Goal: Transaction & Acquisition: Purchase product/service

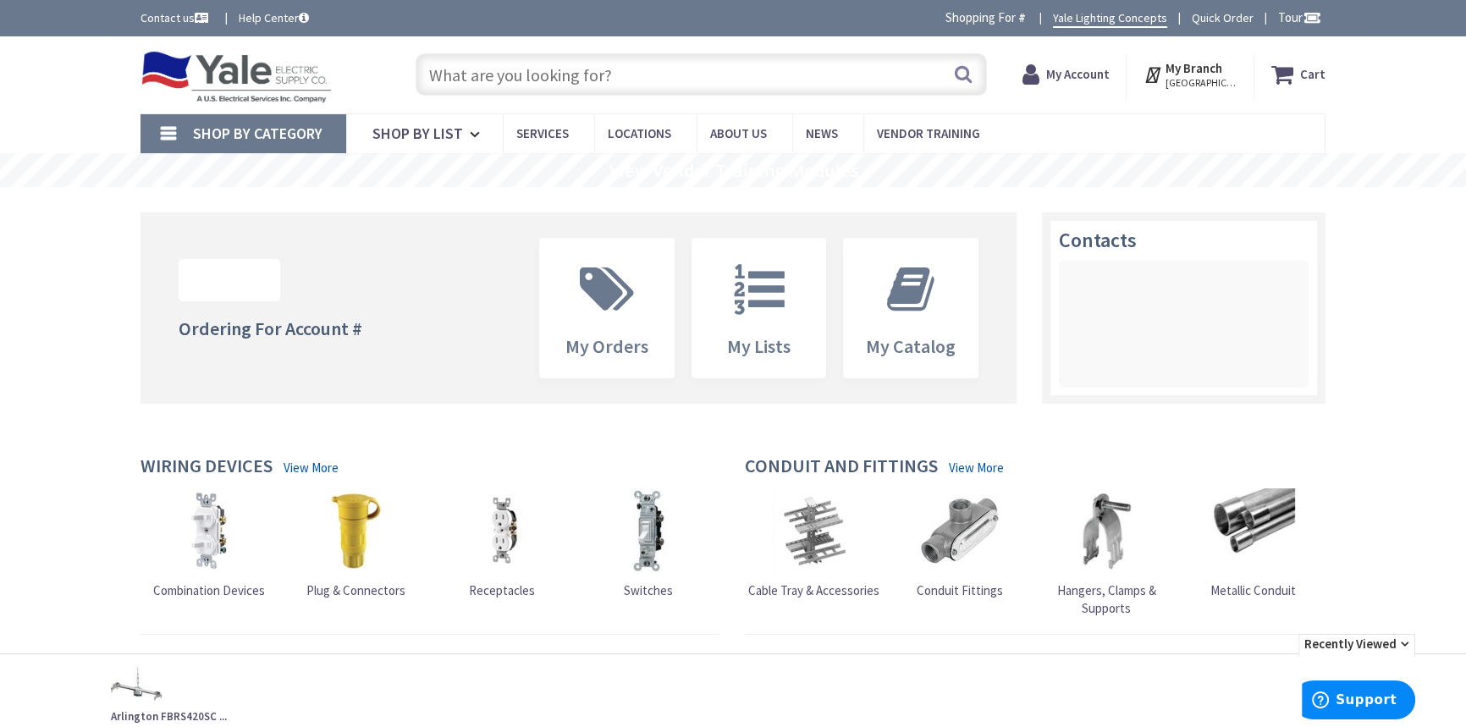
click at [585, 76] on input "text" at bounding box center [701, 74] width 571 height 42
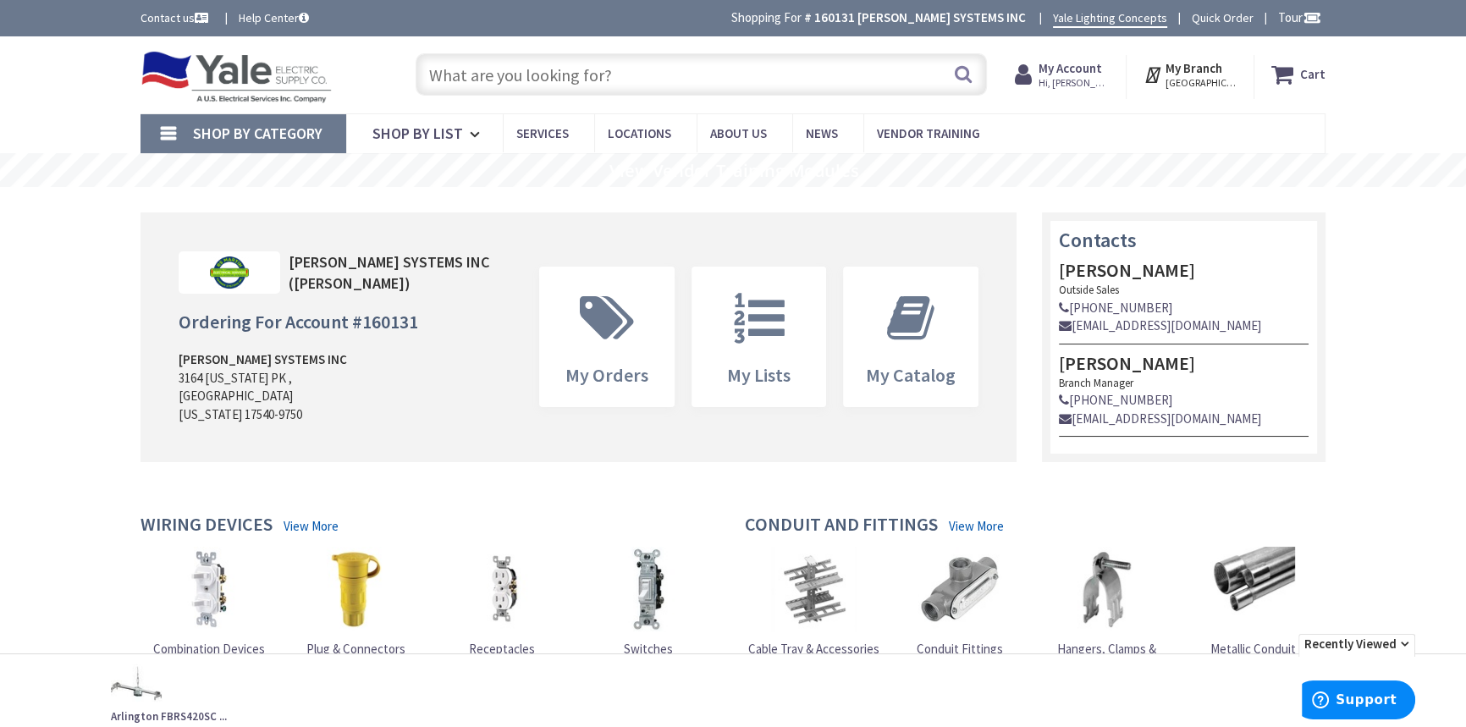
paste input "H750RICATD010"
type input "H750RICATD010"
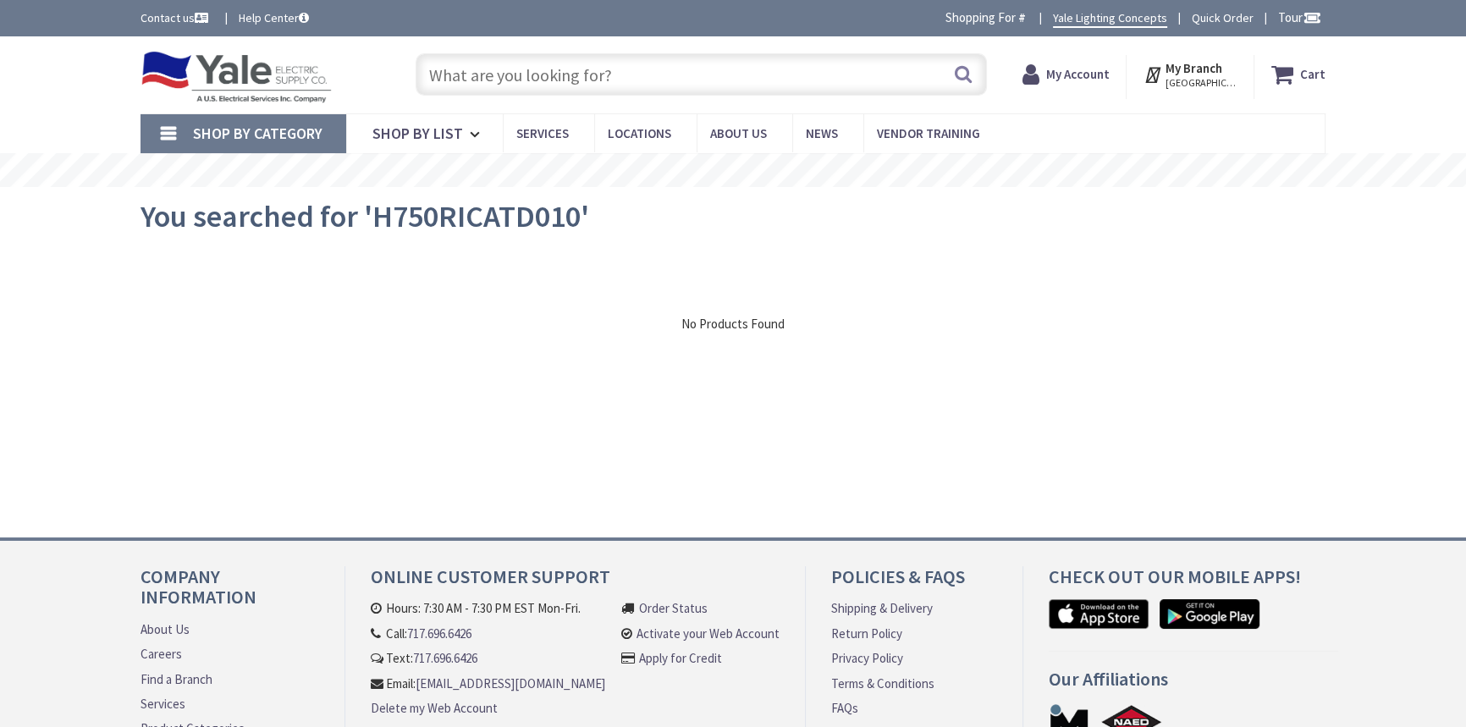
type input "[STREET_ADDRESS][PERSON_NAME]"
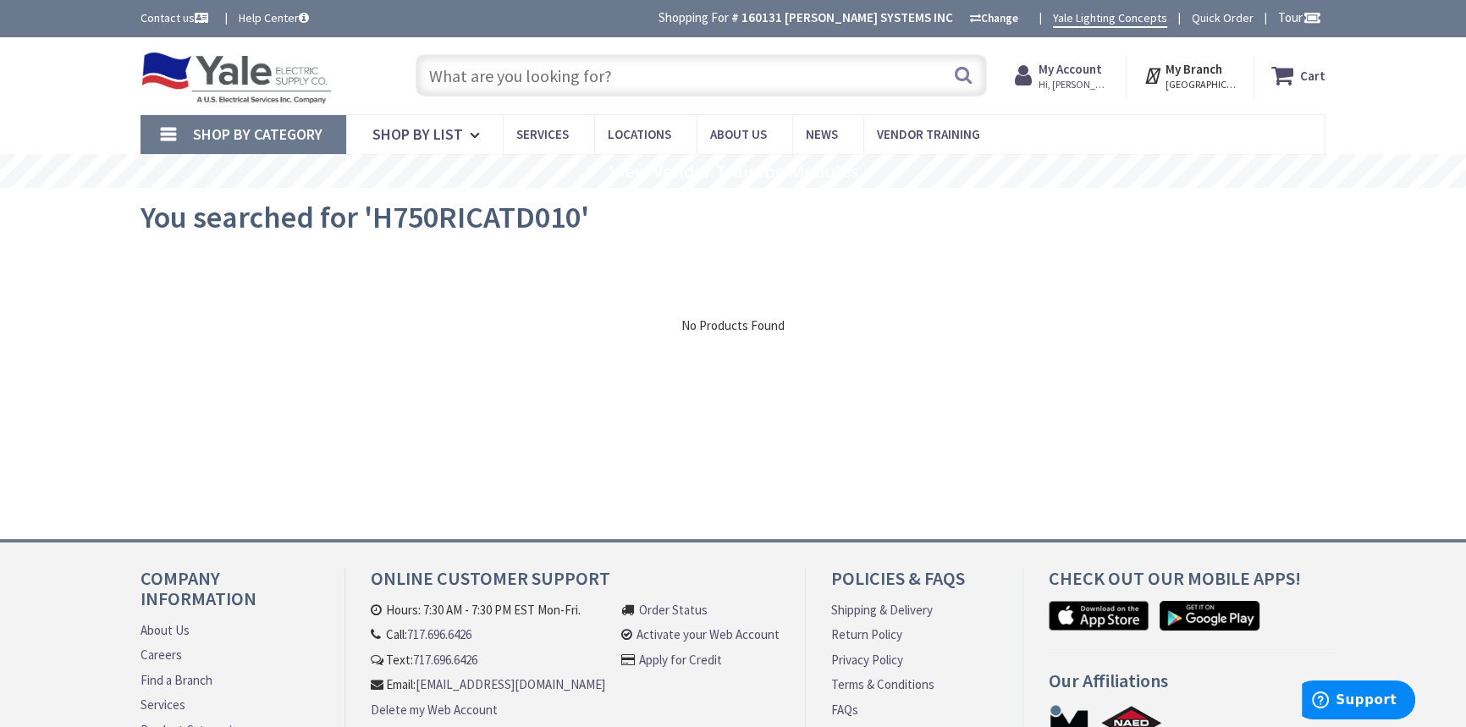
click at [607, 72] on input "text" at bounding box center [701, 75] width 571 height 42
paste input "HALO H7RICAT"
type input "HALO H7RICAT"
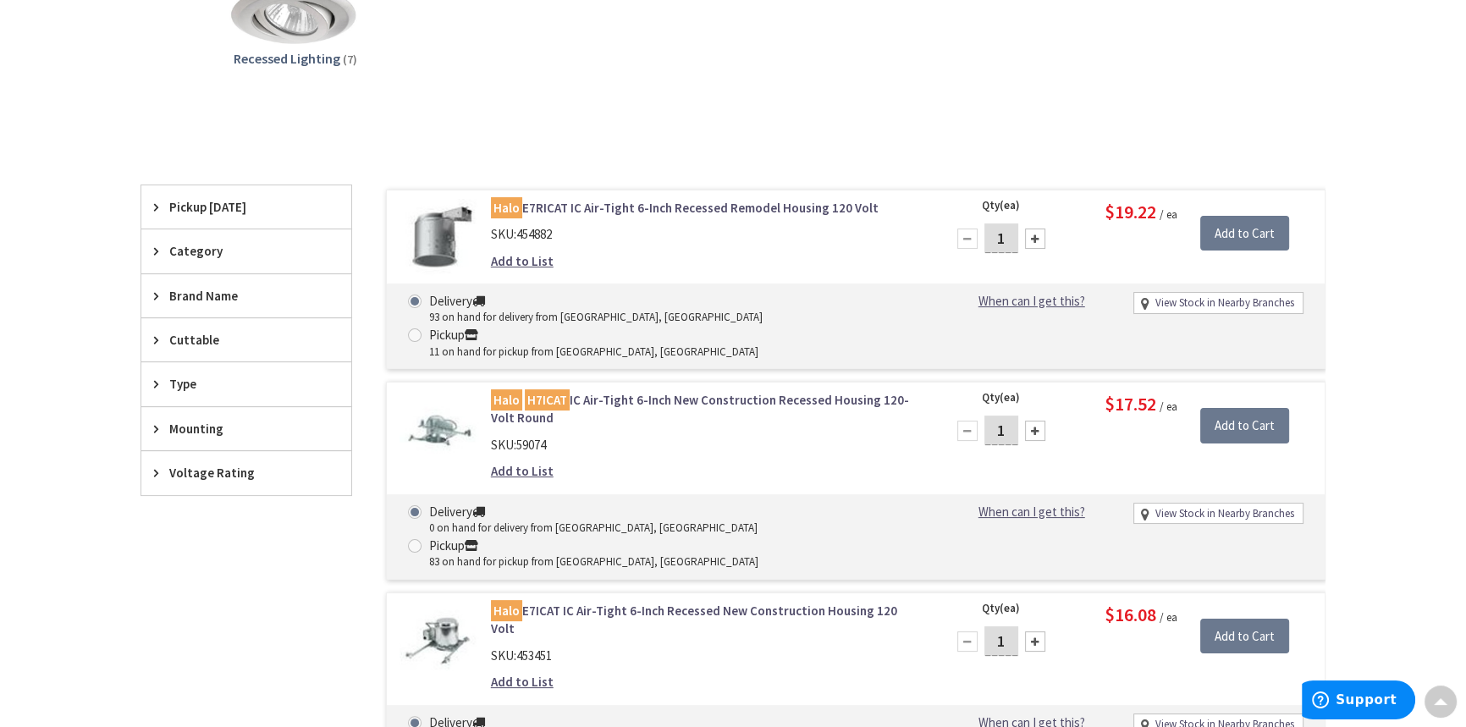
scroll to position [307, 0]
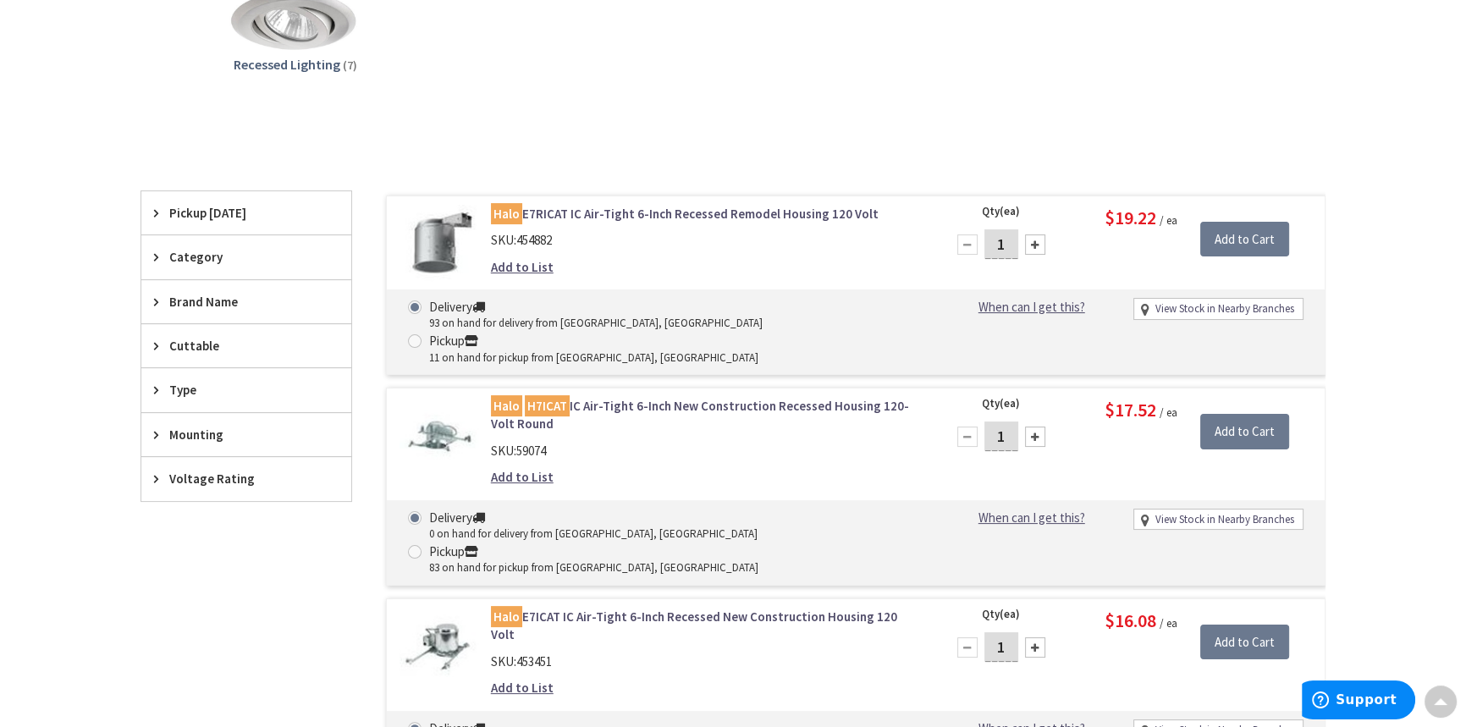
click at [607, 210] on link "Halo E7RICAT IC Air-Tight 6-Inch Recessed Remodel Housing 120 Volt" at bounding box center [706, 214] width 431 height 18
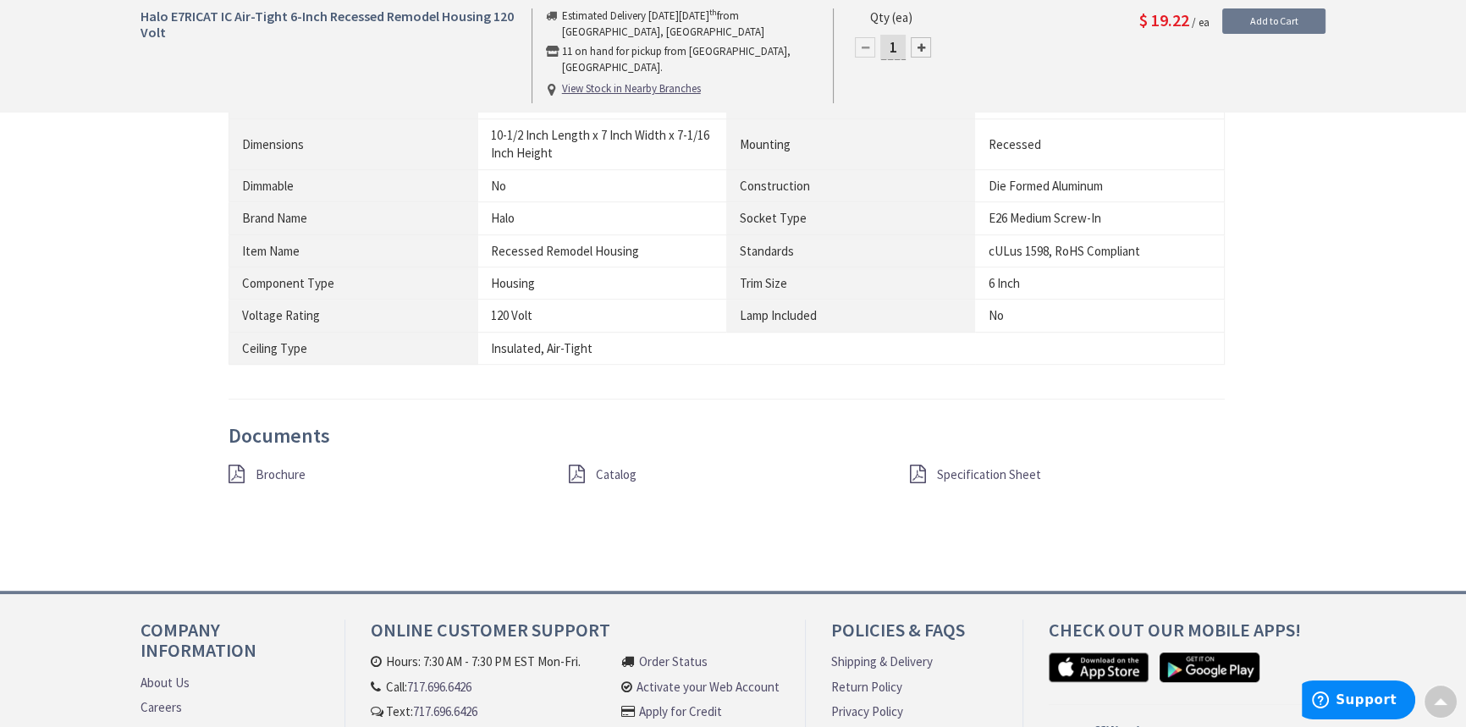
scroll to position [1155, 0]
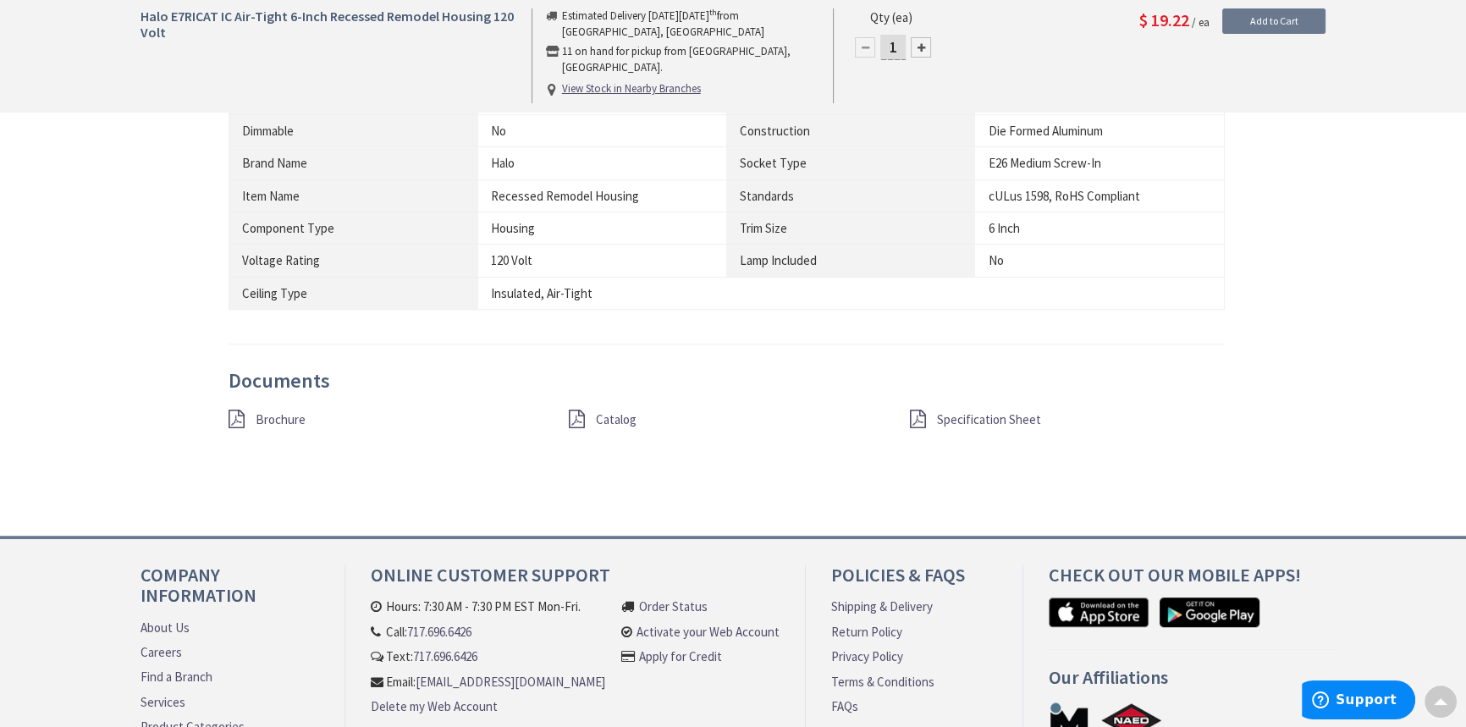
click at [281, 420] on span "Brochure" at bounding box center [281, 419] width 50 height 16
click at [621, 414] on span "Catalog" at bounding box center [616, 419] width 41 height 16
click at [986, 414] on span "Specification Sheet" at bounding box center [989, 419] width 104 height 16
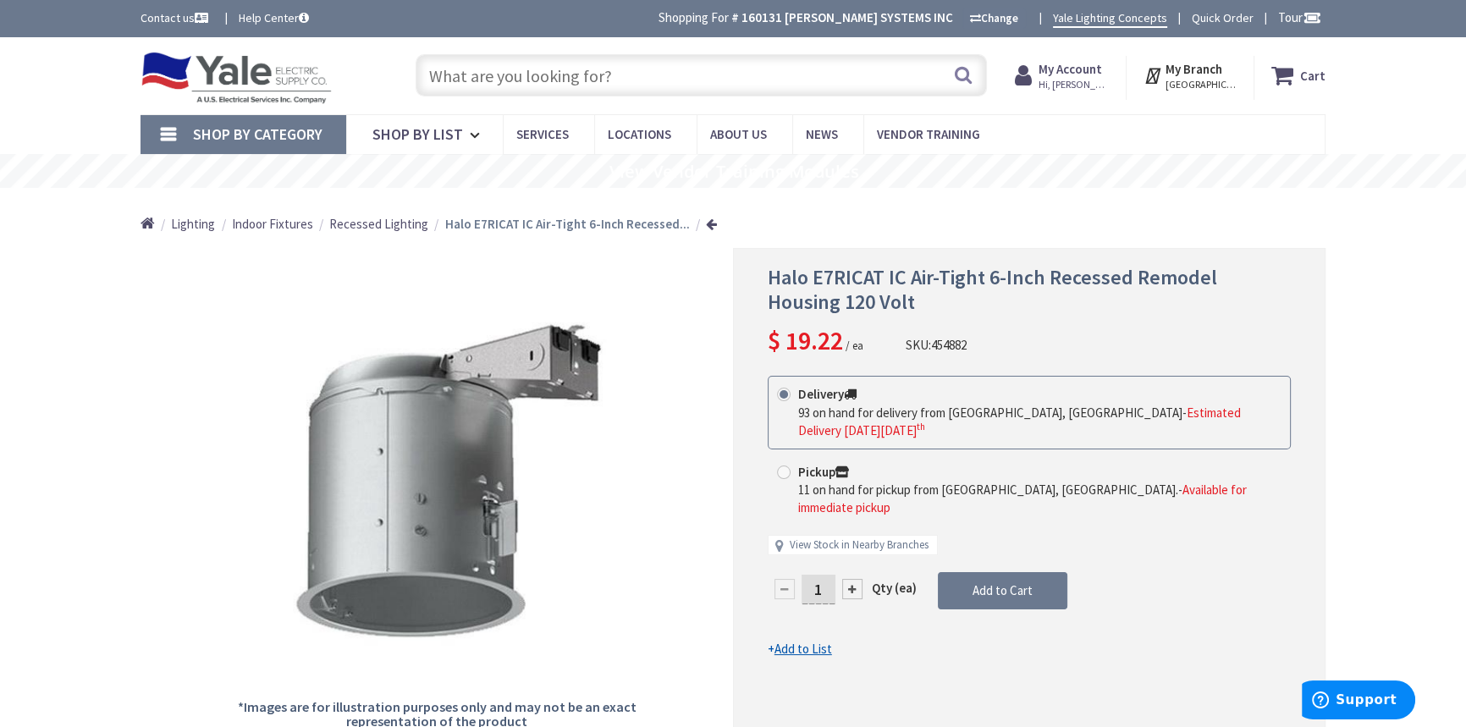
click at [593, 82] on input "text" at bounding box center [701, 75] width 571 height 42
paste input "H7ICAT"
type input "H7ICAT"
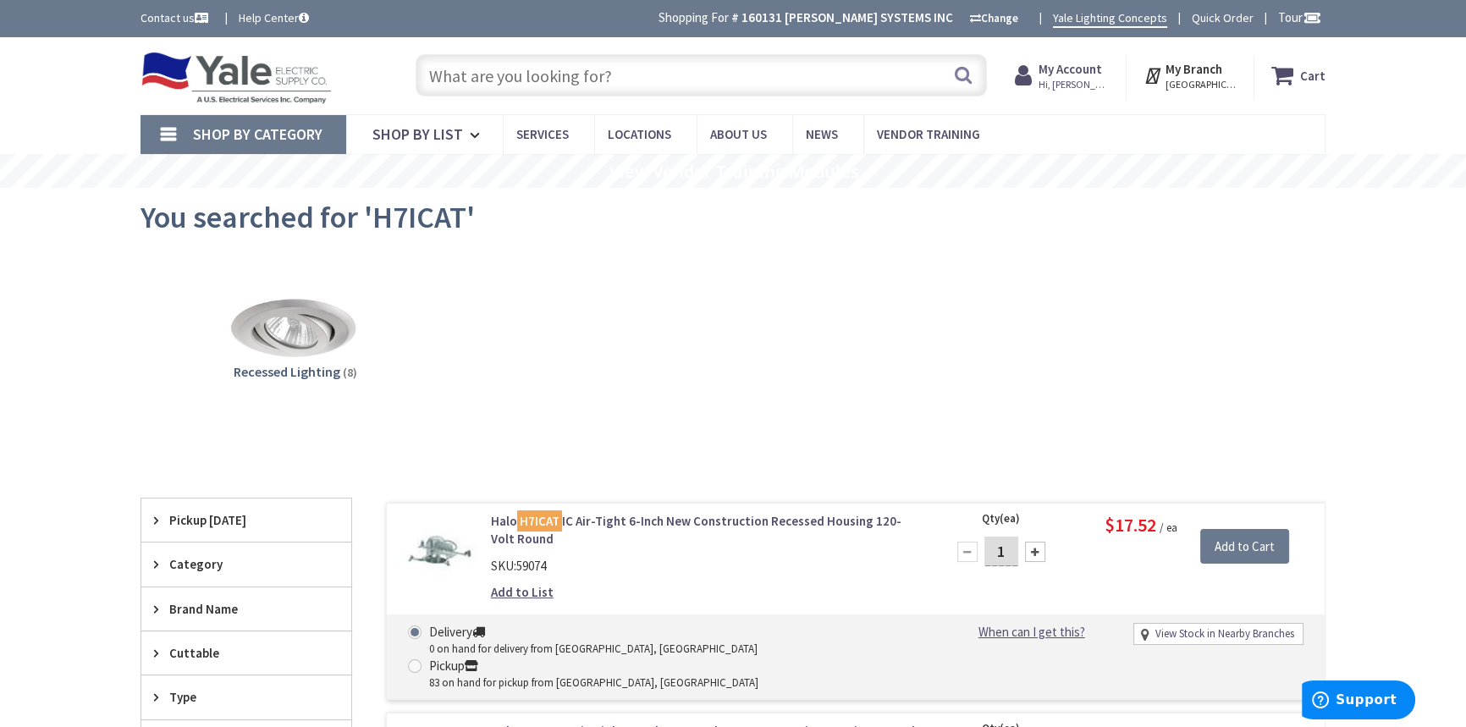
paste input "H7RICAT"
type input "H7RICAT"
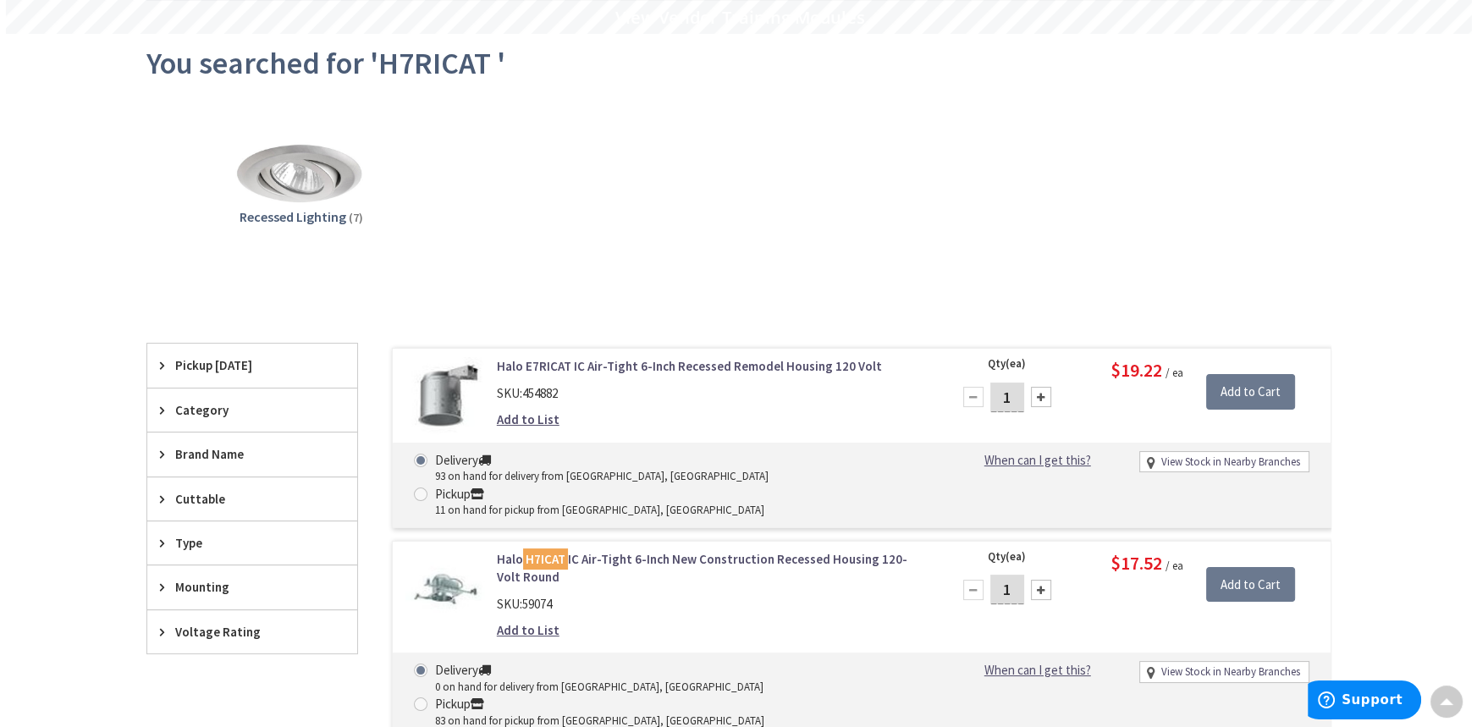
scroll to position [155, 0]
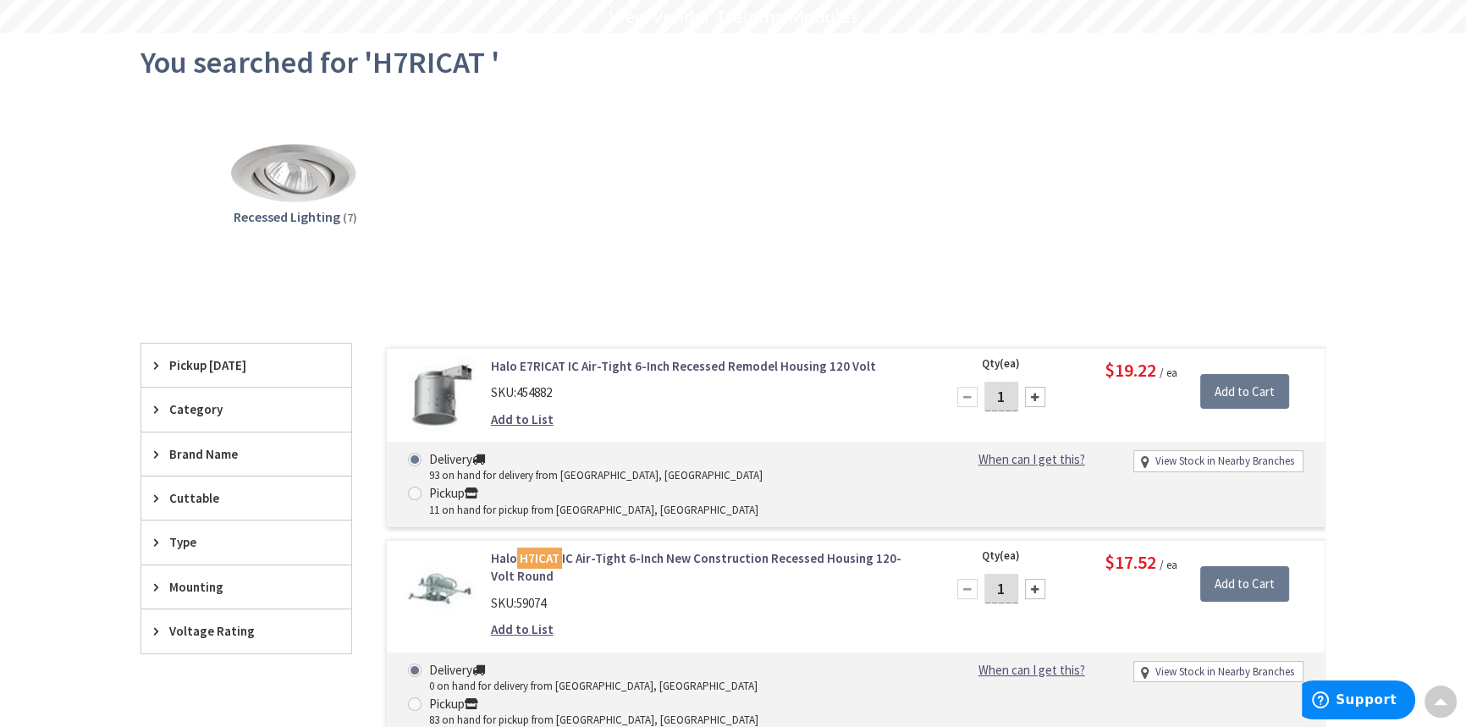
click at [1038, 395] on div at bounding box center [1035, 397] width 20 height 20
type input "2"
click at [1214, 388] on input "Add to Cart" at bounding box center [1244, 392] width 89 height 36
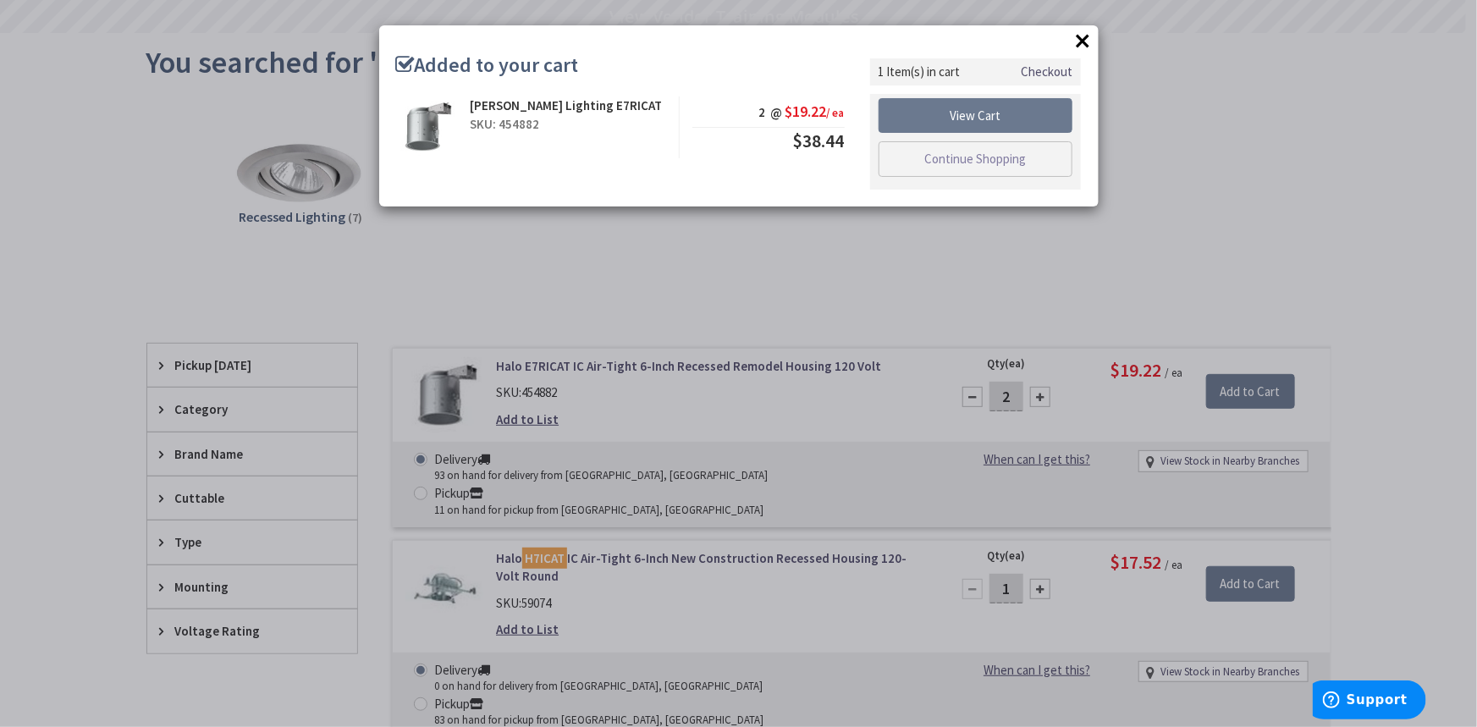
click at [1043, 73] on link "Checkout" at bounding box center [1047, 72] width 52 height 18
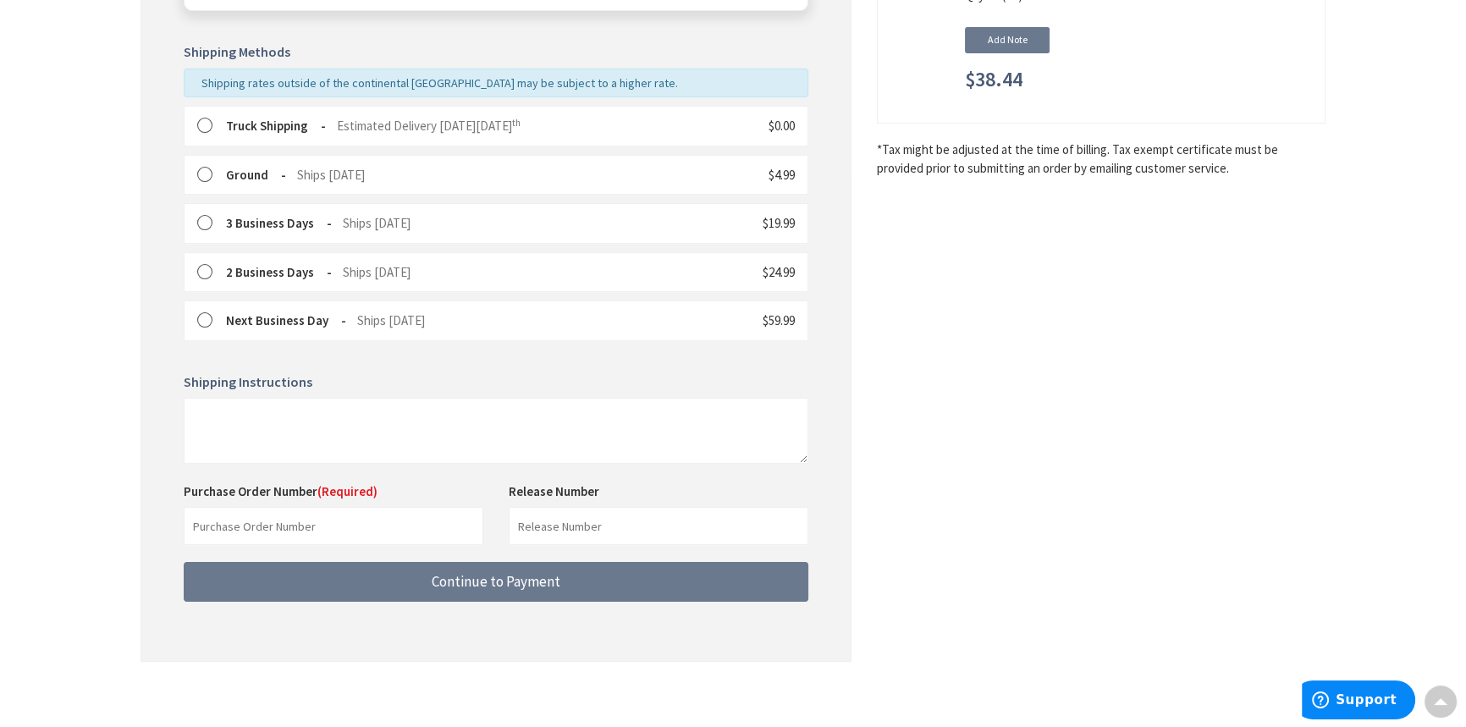
scroll to position [394, 0]
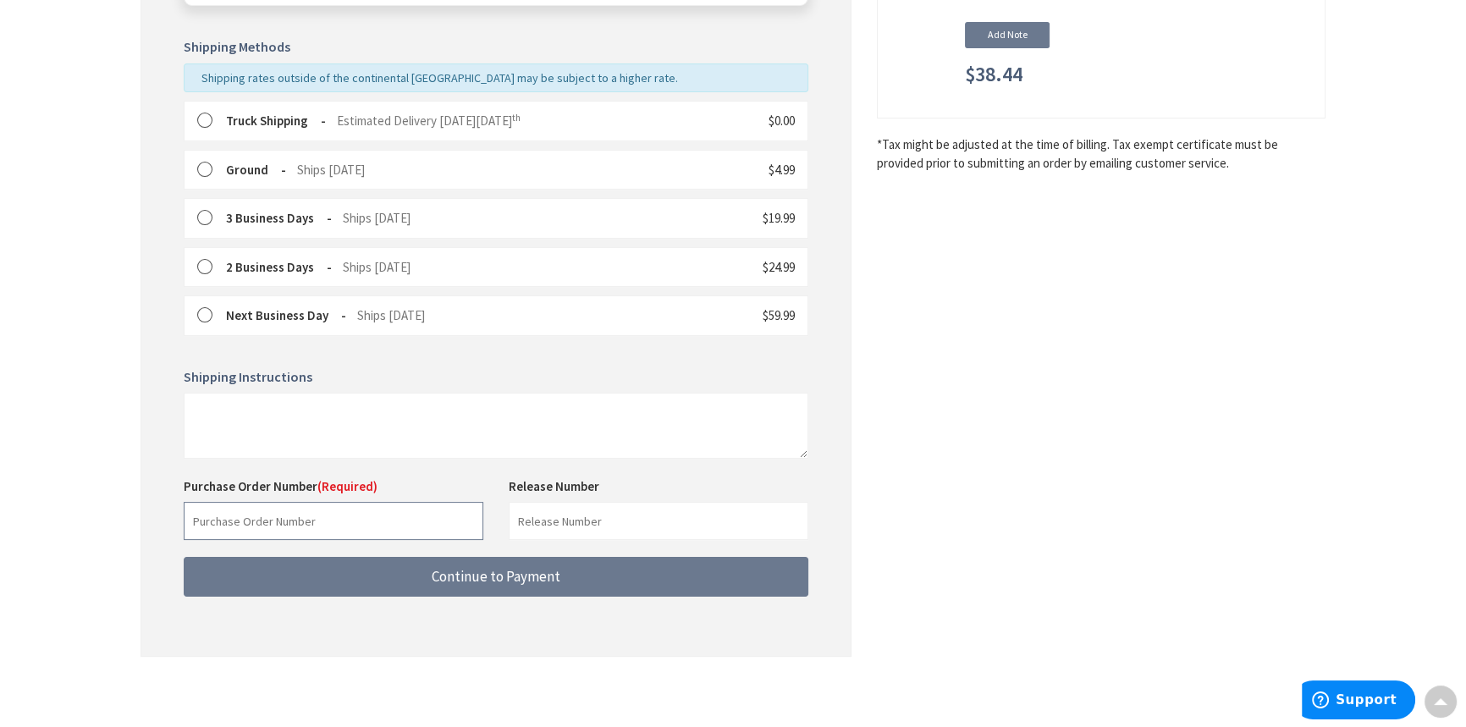
click at [303, 517] on input "text" at bounding box center [334, 521] width 300 height 38
type input "Verbal Joe"
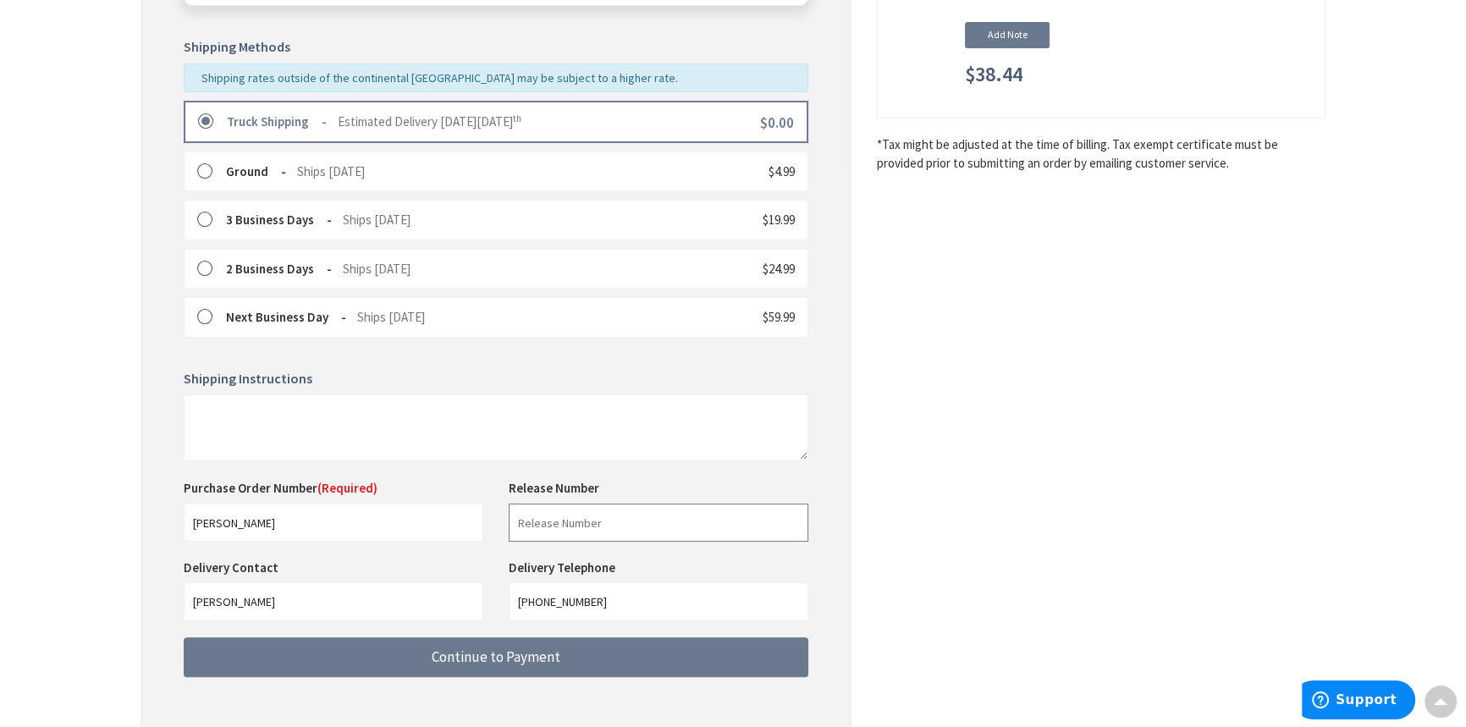
click at [576, 516] on input "text" at bounding box center [659, 523] width 300 height 38
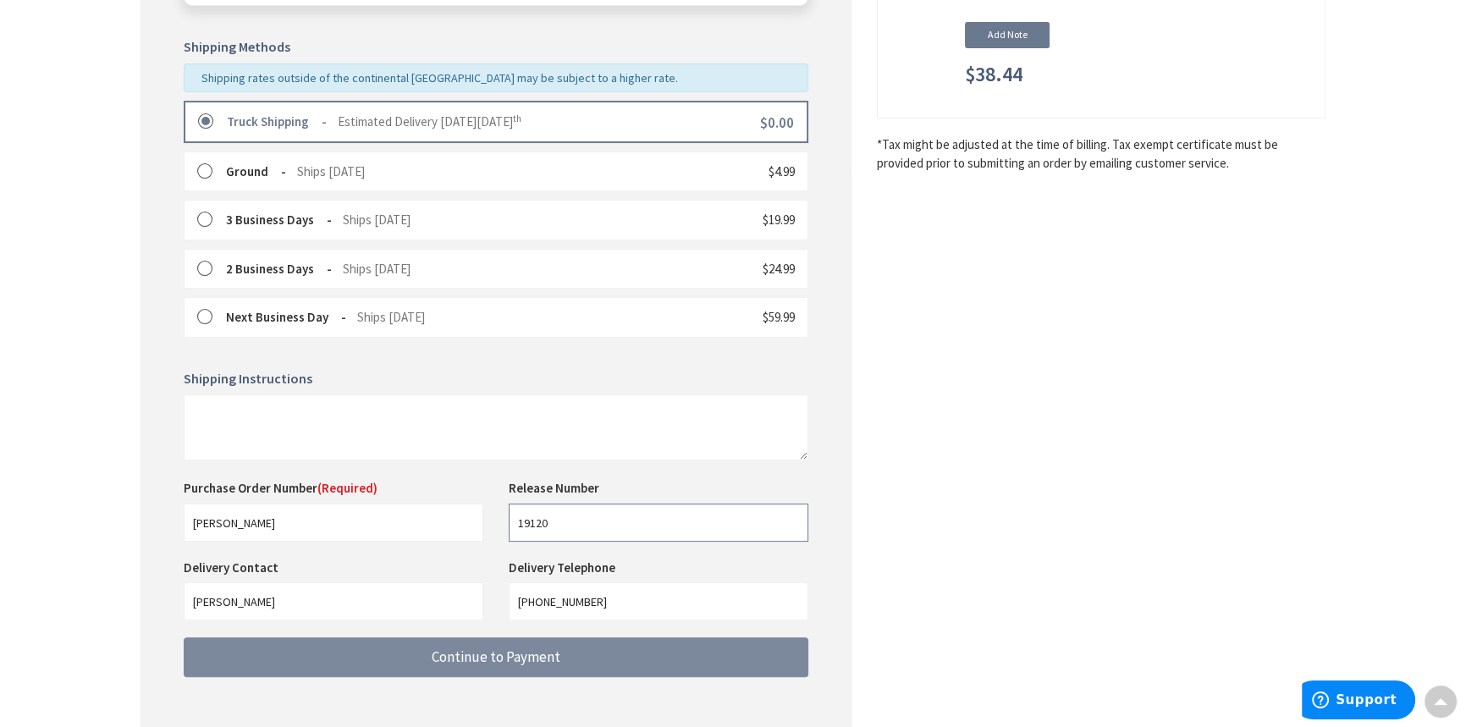
type input "19120"
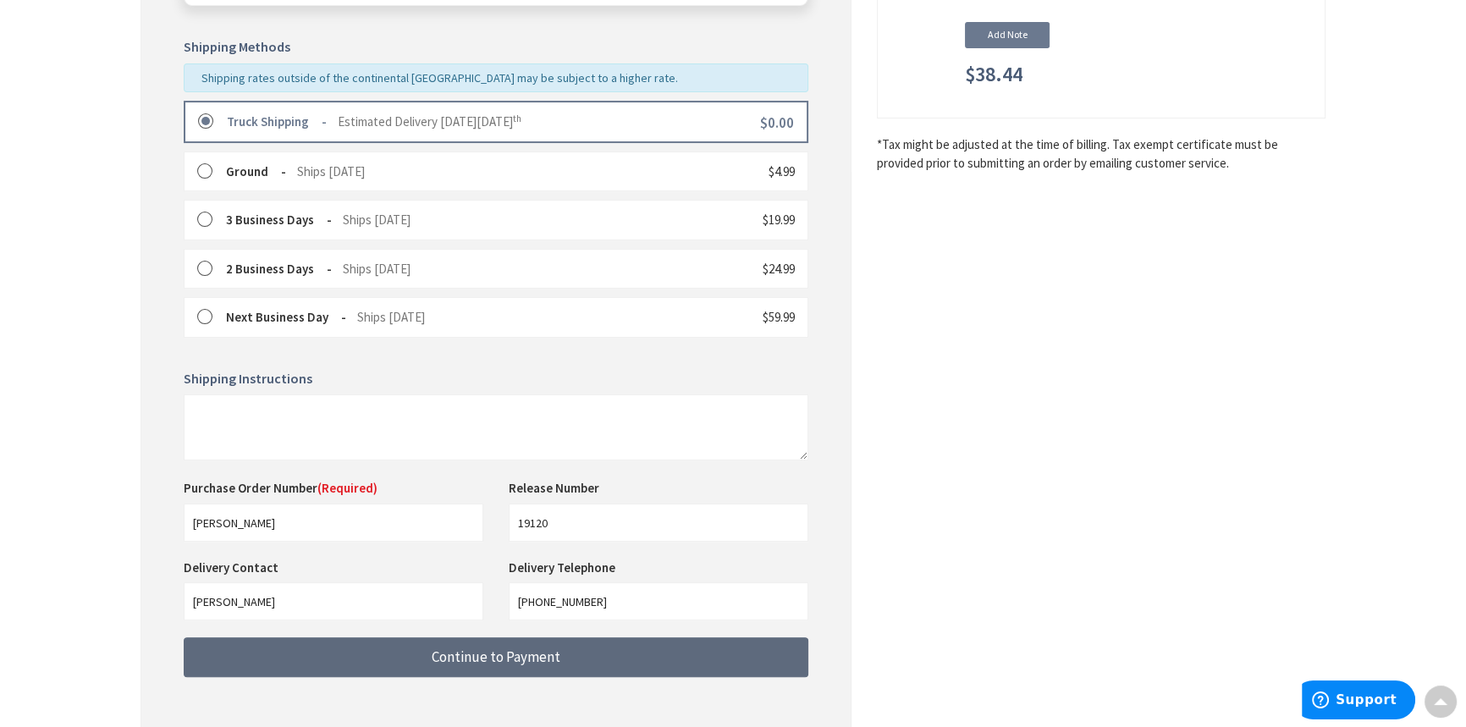
click at [515, 662] on span "Continue to Payment" at bounding box center [496, 656] width 129 height 19
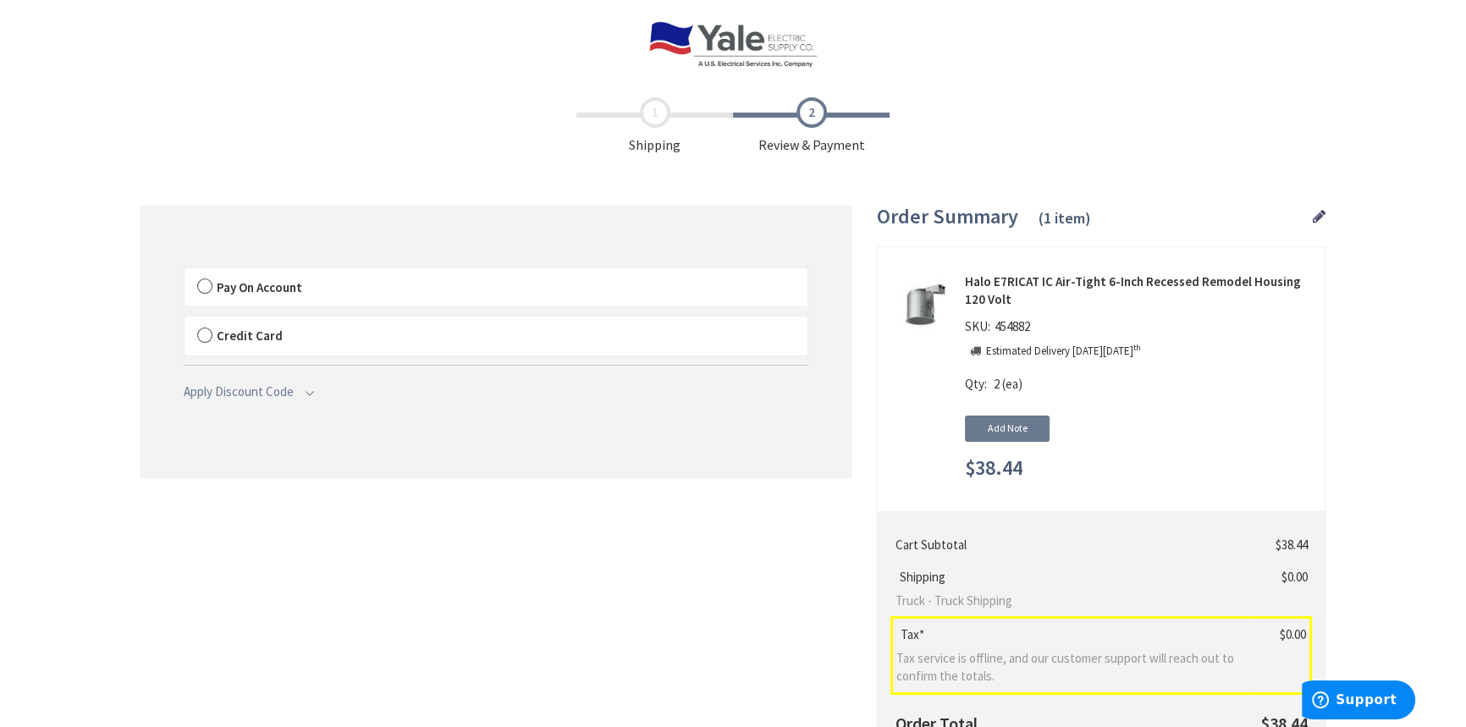
click at [220, 287] on span "Pay On Account" at bounding box center [259, 287] width 85 height 16
click at [184, 272] on input "Pay On Account" at bounding box center [184, 272] width 0 height 0
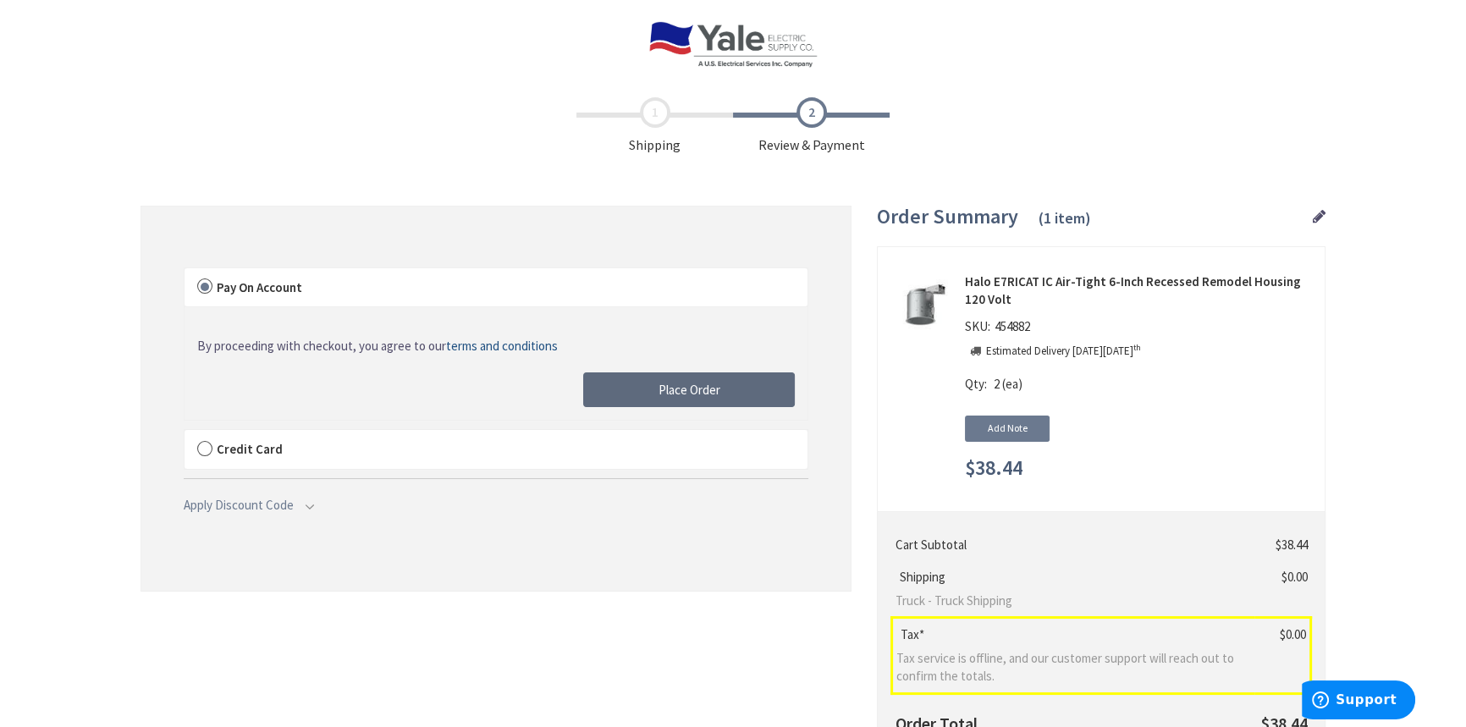
click at [678, 384] on span "Place Order" at bounding box center [689, 390] width 62 height 16
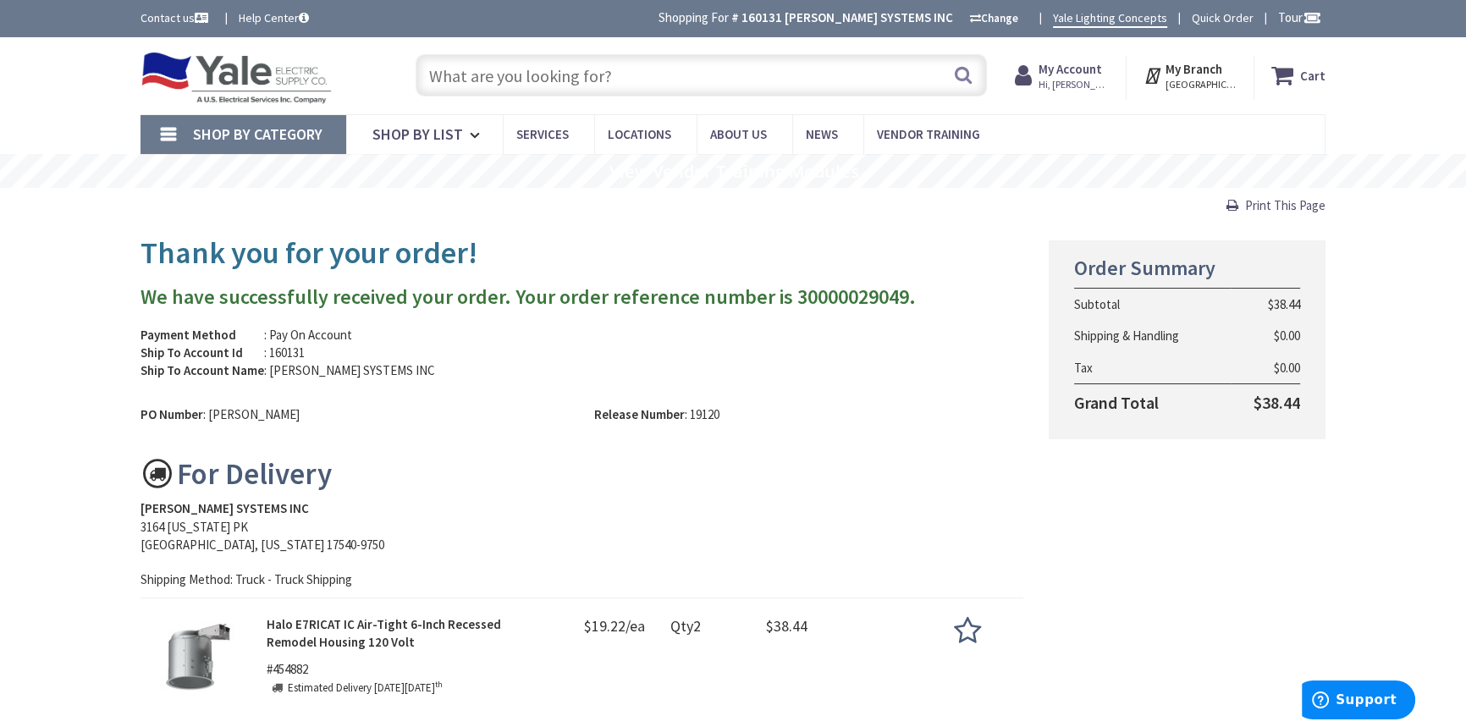
click at [1322, 202] on span "Print This Page" at bounding box center [1285, 205] width 80 height 16
